Goal: Information Seeking & Learning: Learn about a topic

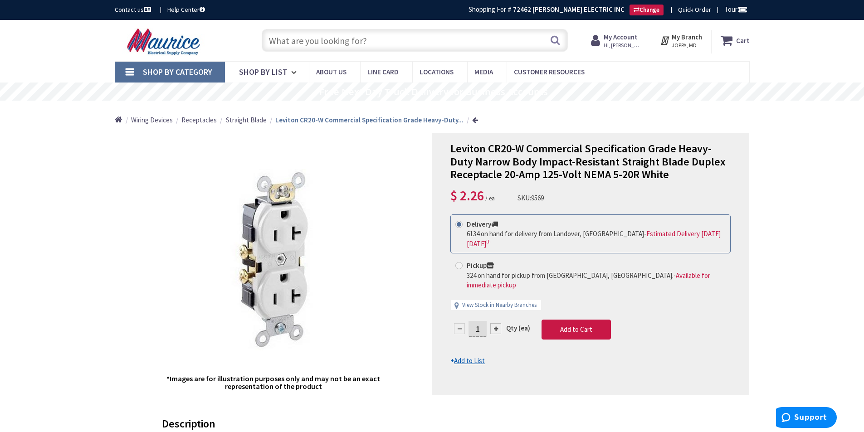
click at [391, 36] on input "text" at bounding box center [415, 40] width 306 height 23
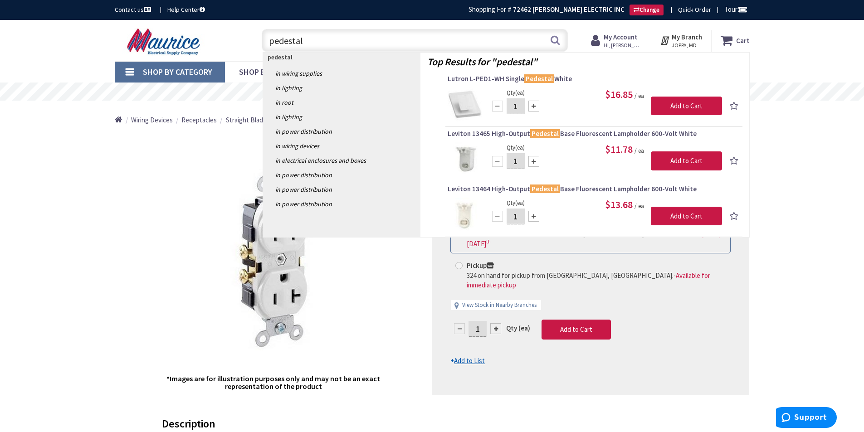
click at [343, 38] on input "pedestal" at bounding box center [415, 40] width 306 height 23
type input "pedestal box"
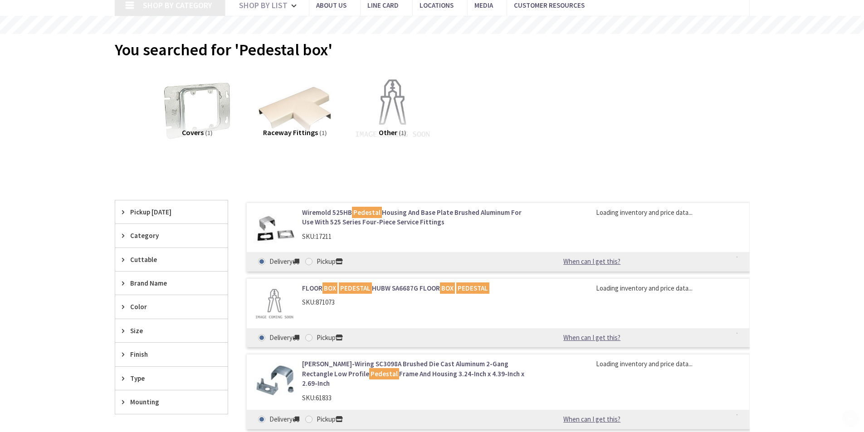
scroll to position [227, 0]
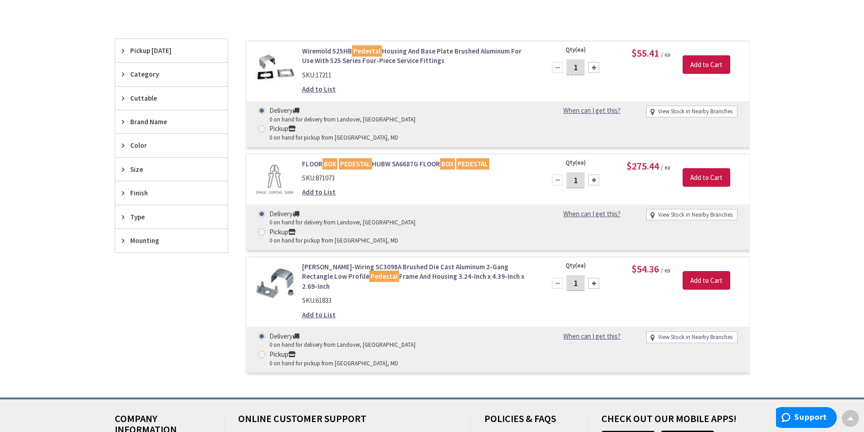
click at [335, 48] on link "Wiremold 525HB Pedestal Housing And Base Plate Brushed Aluminum For Use With 52…" at bounding box center [417, 56] width 231 height 20
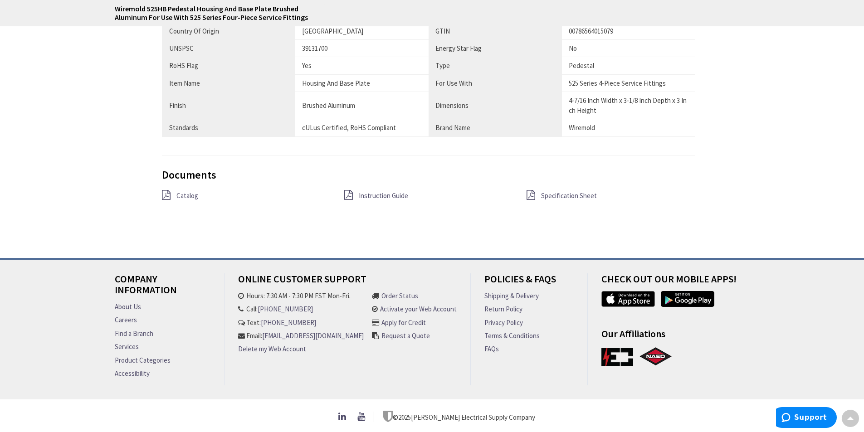
scroll to position [618, 0]
click at [575, 195] on span "Specification Sheet" at bounding box center [569, 195] width 56 height 9
click at [383, 191] on span "Instruction Guide" at bounding box center [383, 195] width 49 height 9
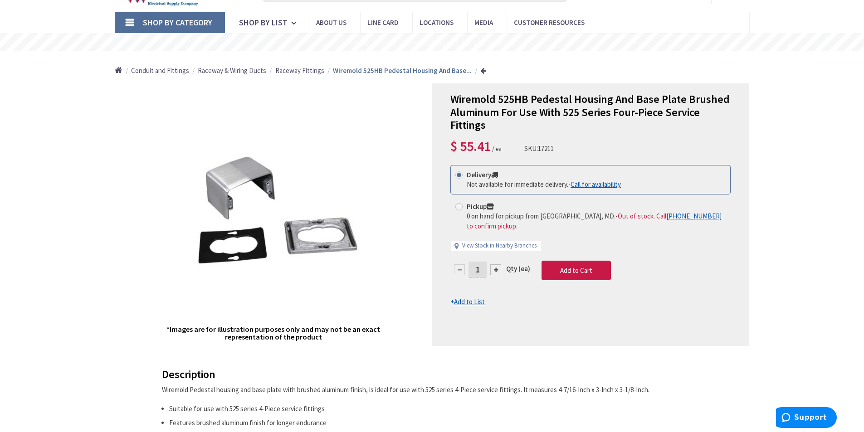
scroll to position [91, 0]
